Goal: Task Accomplishment & Management: Manage account settings

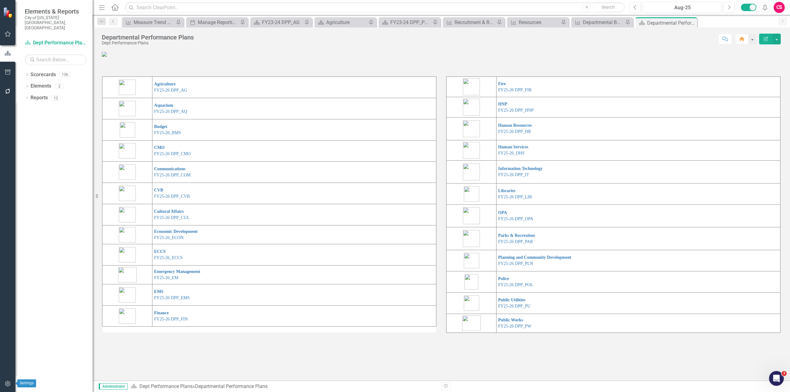
click at [7, 386] on icon "button" at bounding box center [7, 384] width 5 height 6
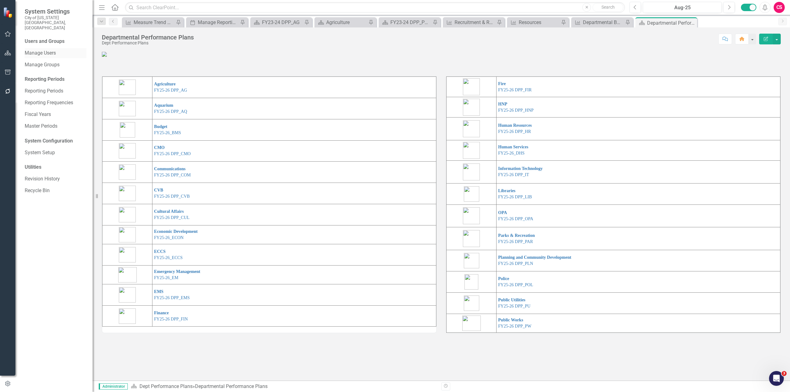
click at [57, 48] on div "Manage Users" at bounding box center [56, 53] width 62 height 10
click at [55, 50] on link "Manage Users" at bounding box center [56, 53] width 62 height 7
